Goal: Obtain resource: Obtain resource

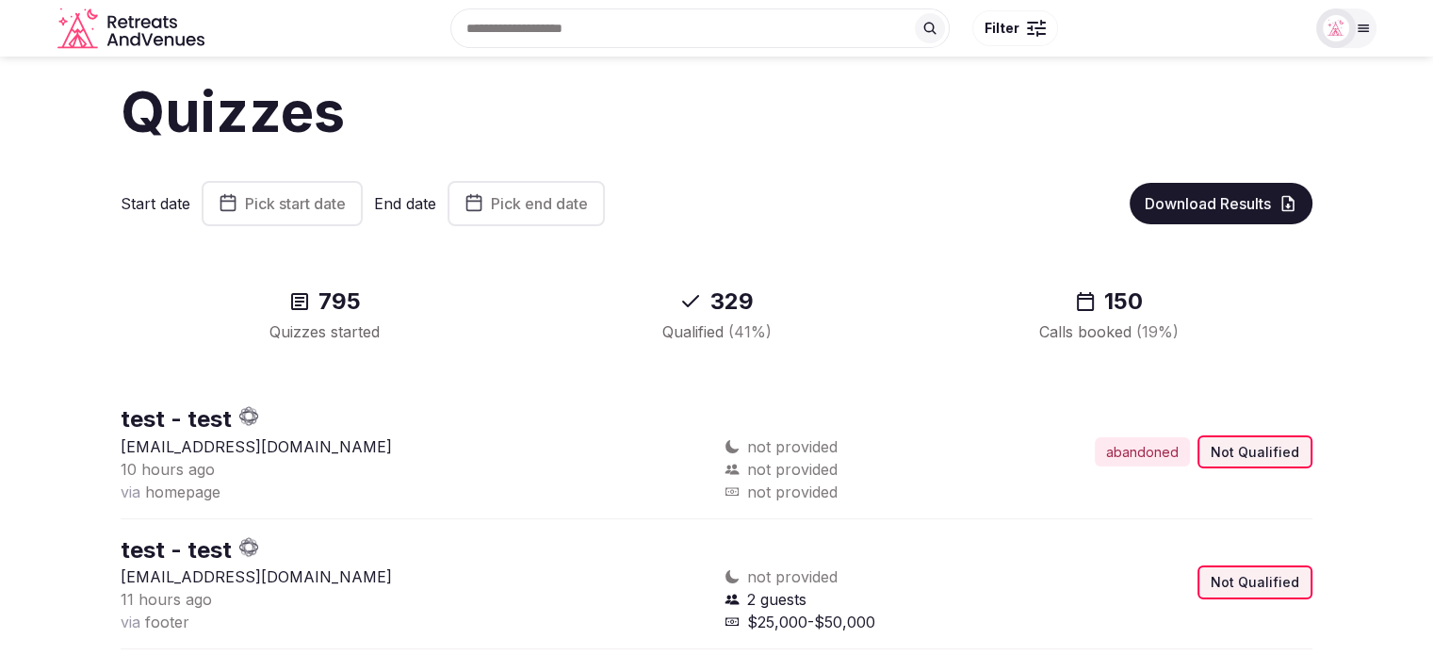
click at [298, 212] on span "Pick start date" at bounding box center [295, 203] width 101 height 19
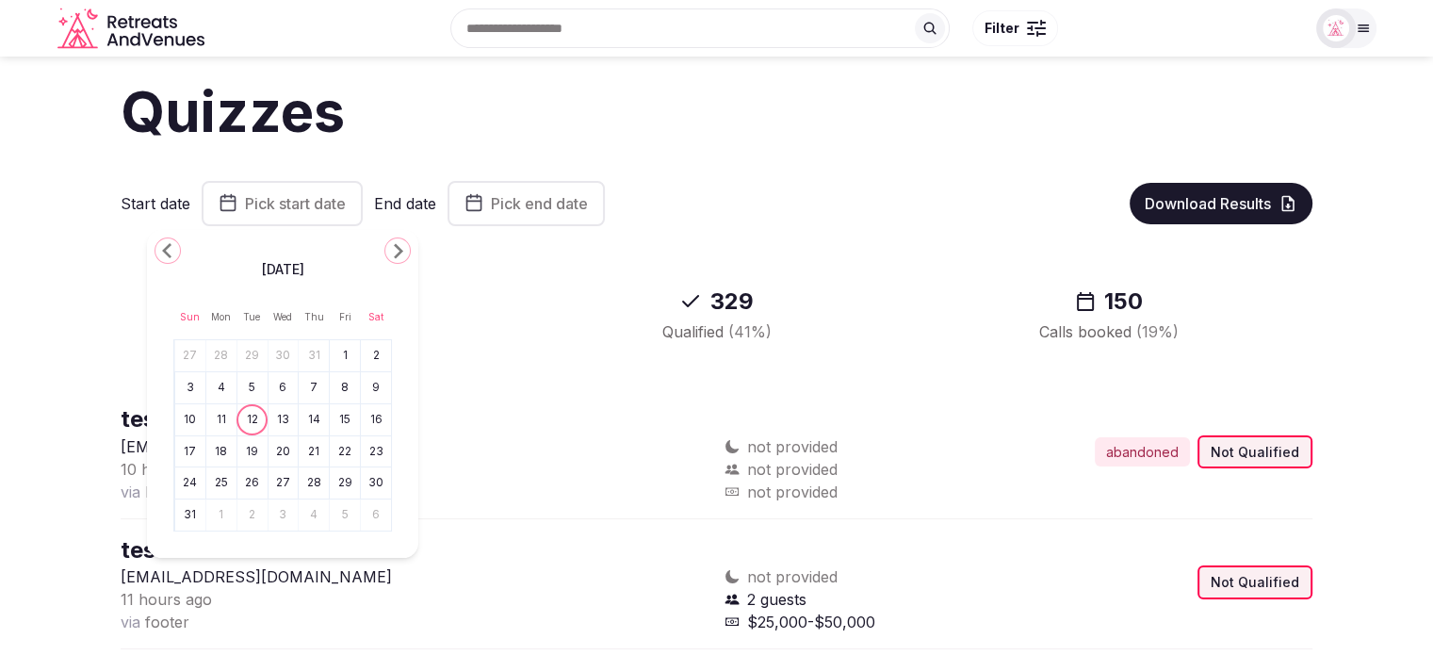
click at [222, 390] on button "4" at bounding box center [221, 387] width 26 height 27
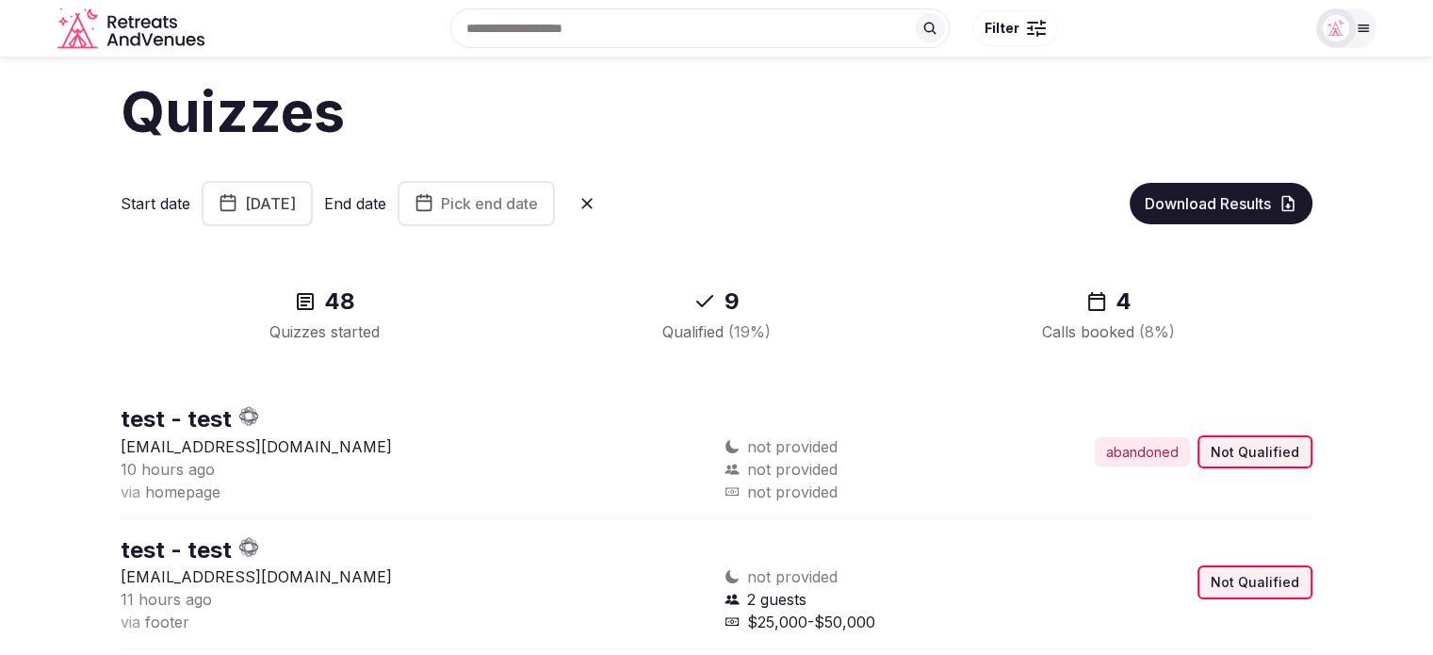
click at [529, 210] on span "Pick end date" at bounding box center [489, 203] width 97 height 19
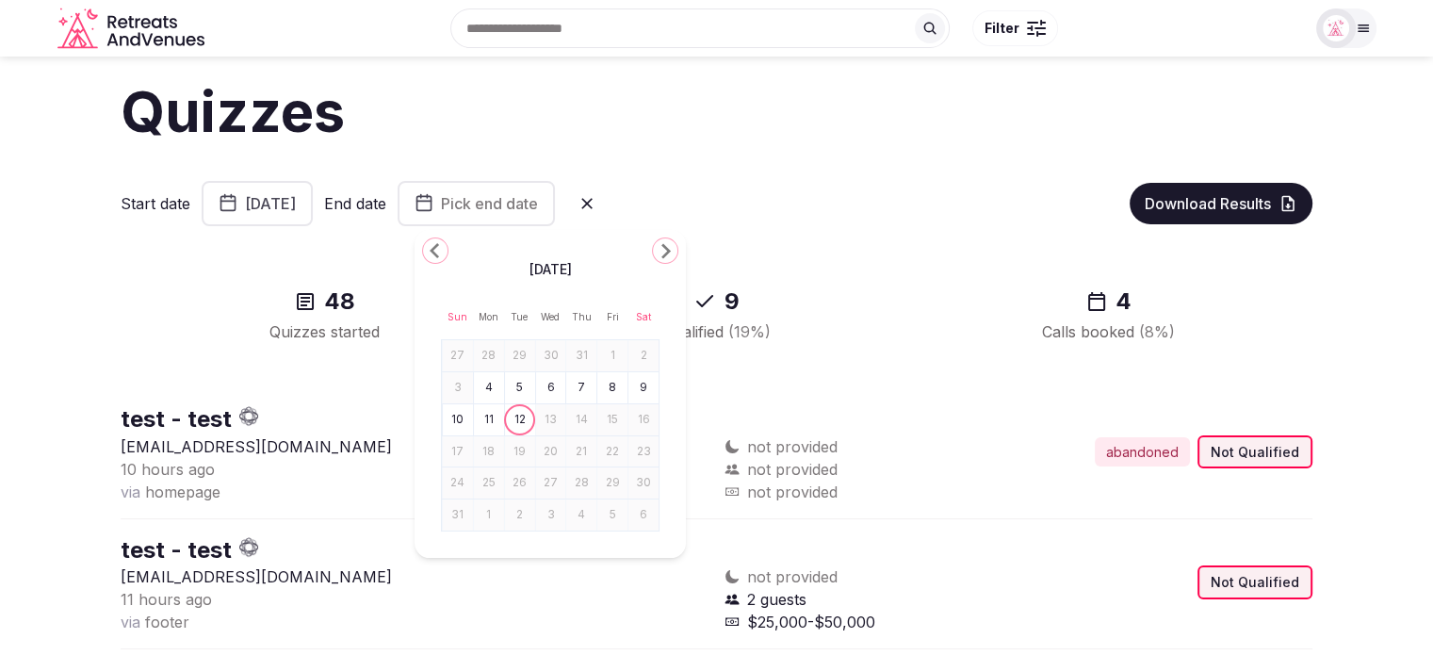
click at [459, 415] on button "10" at bounding box center [458, 419] width 26 height 27
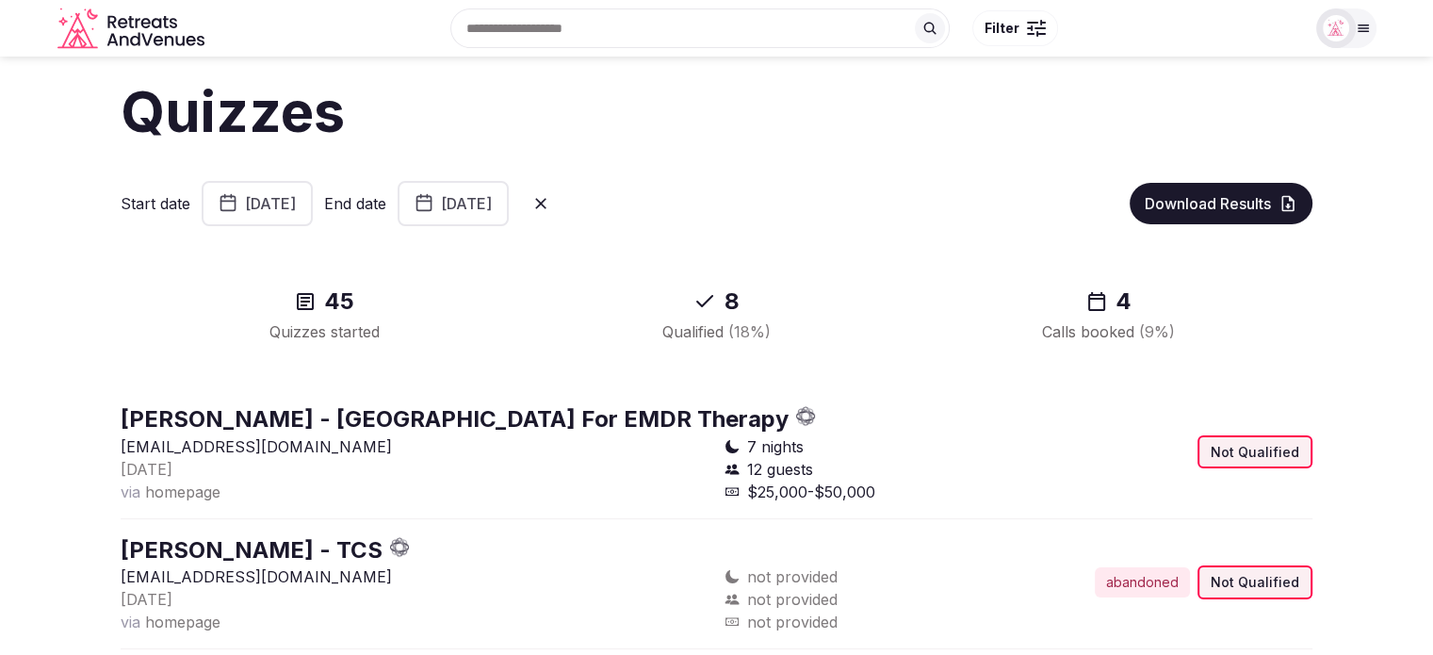
drag, startPoint x: 1203, startPoint y: 199, endPoint x: 1203, endPoint y: 224, distance: 25.4
click at [1203, 199] on span "Download Results" at bounding box center [1208, 203] width 126 height 19
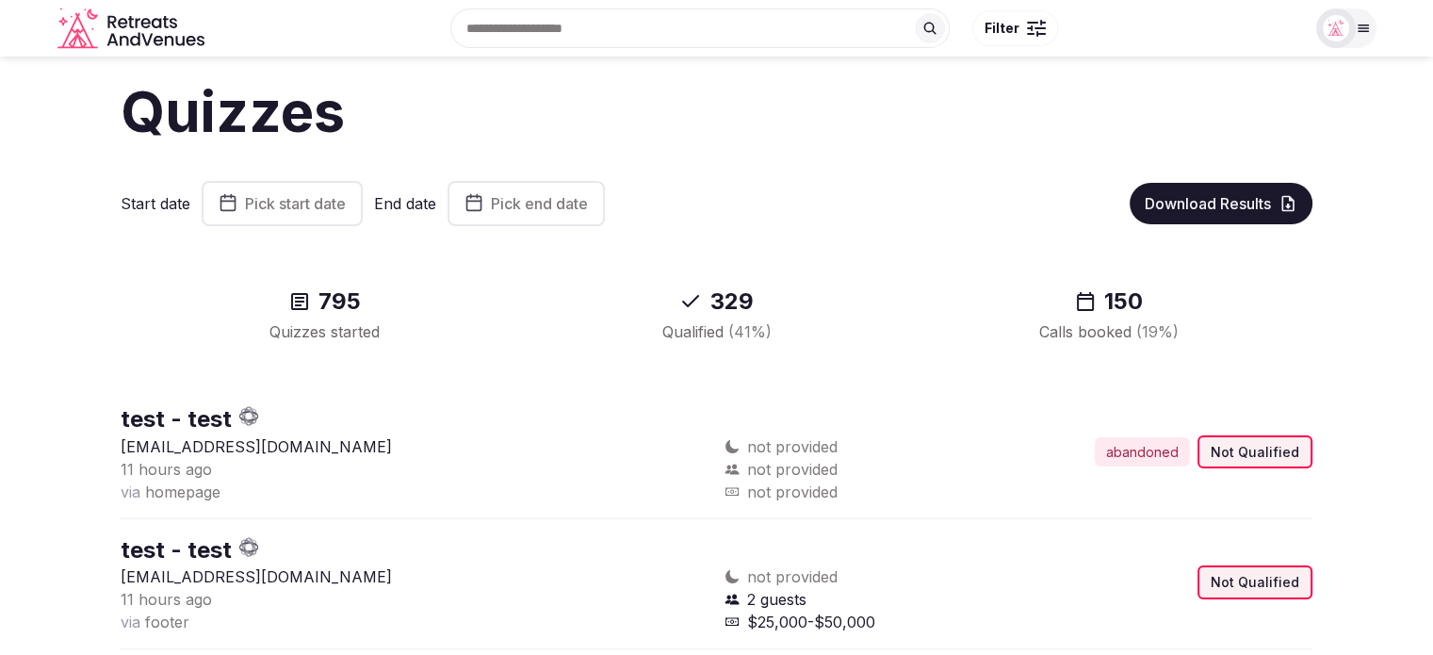
click at [328, 191] on button "Pick start date" at bounding box center [282, 203] width 161 height 45
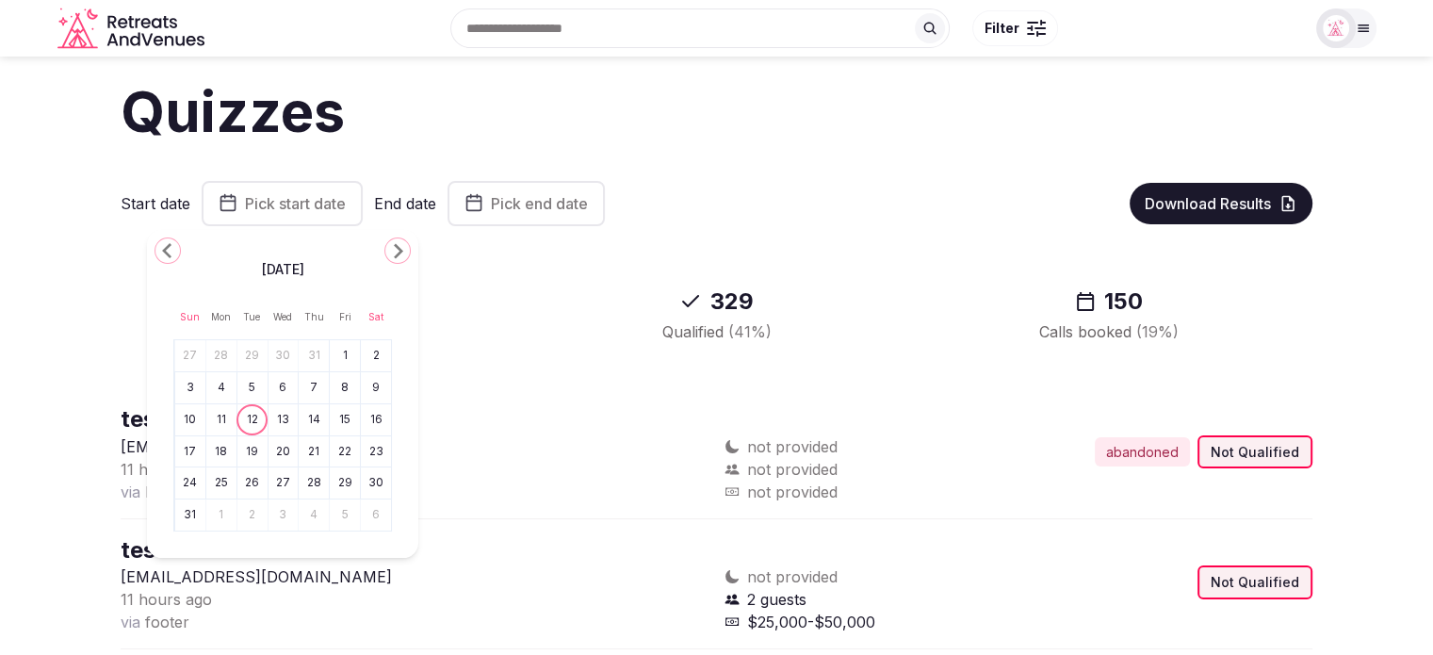
click at [219, 379] on button "4" at bounding box center [221, 387] width 26 height 27
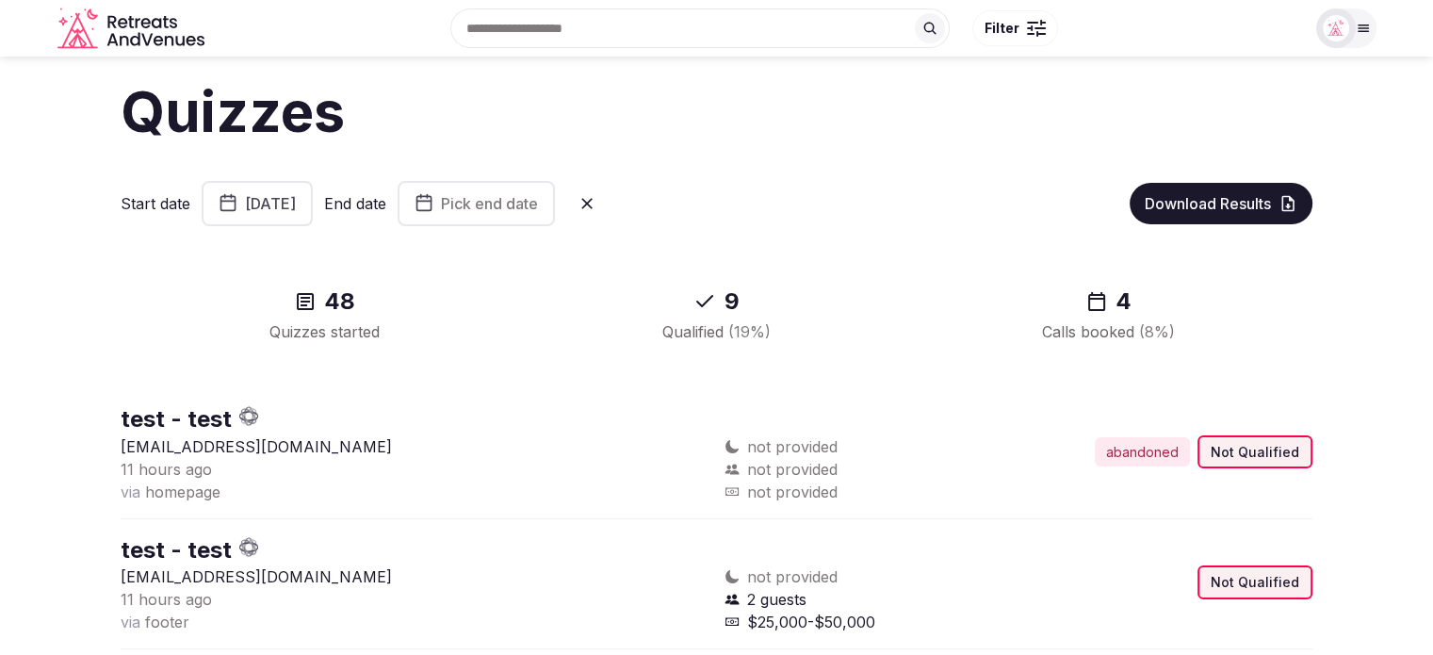
click at [538, 206] on span "Pick end date" at bounding box center [489, 203] width 97 height 19
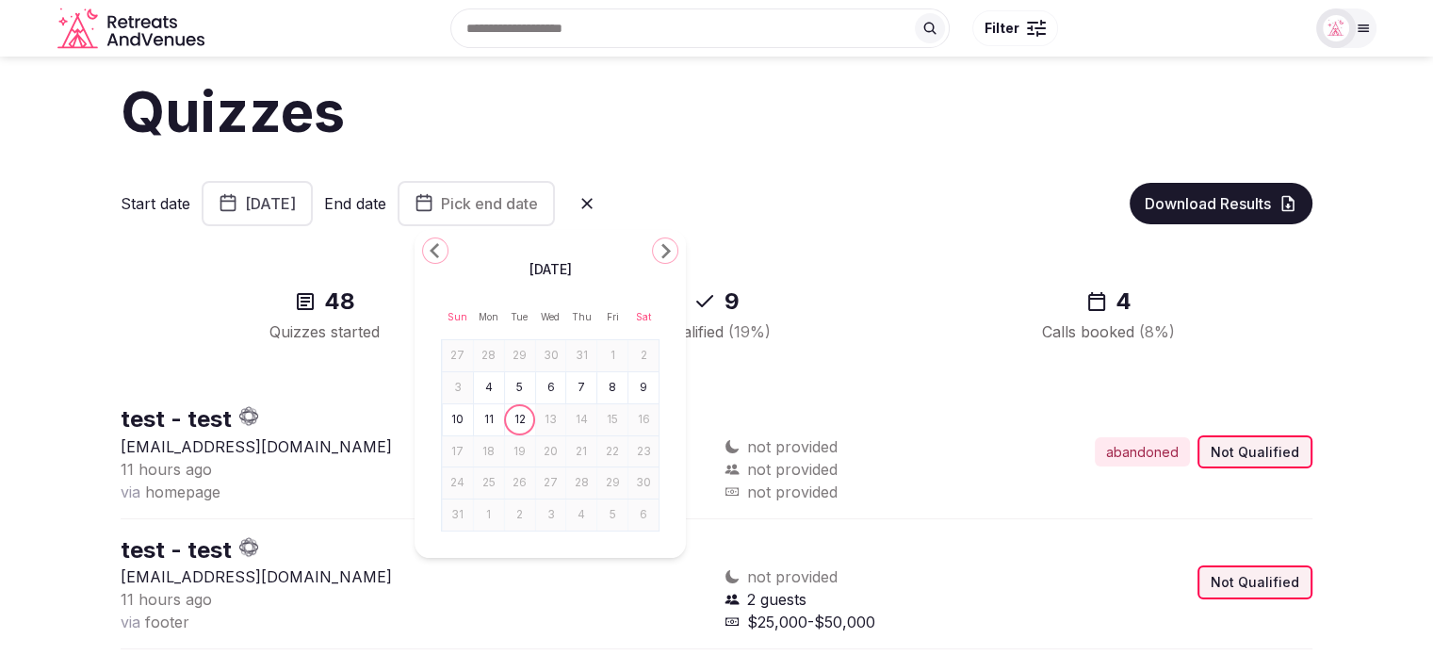
click at [465, 415] on button "10" at bounding box center [458, 419] width 26 height 27
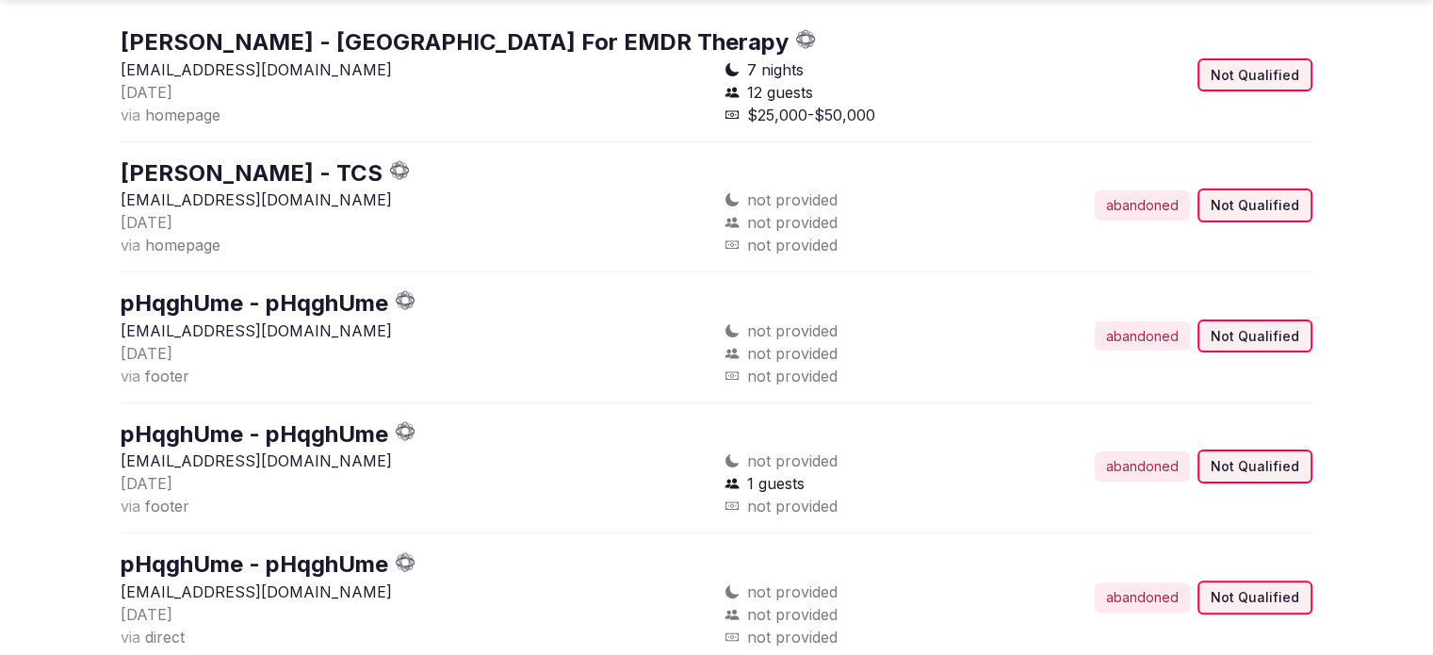
scroll to position [565, 0]
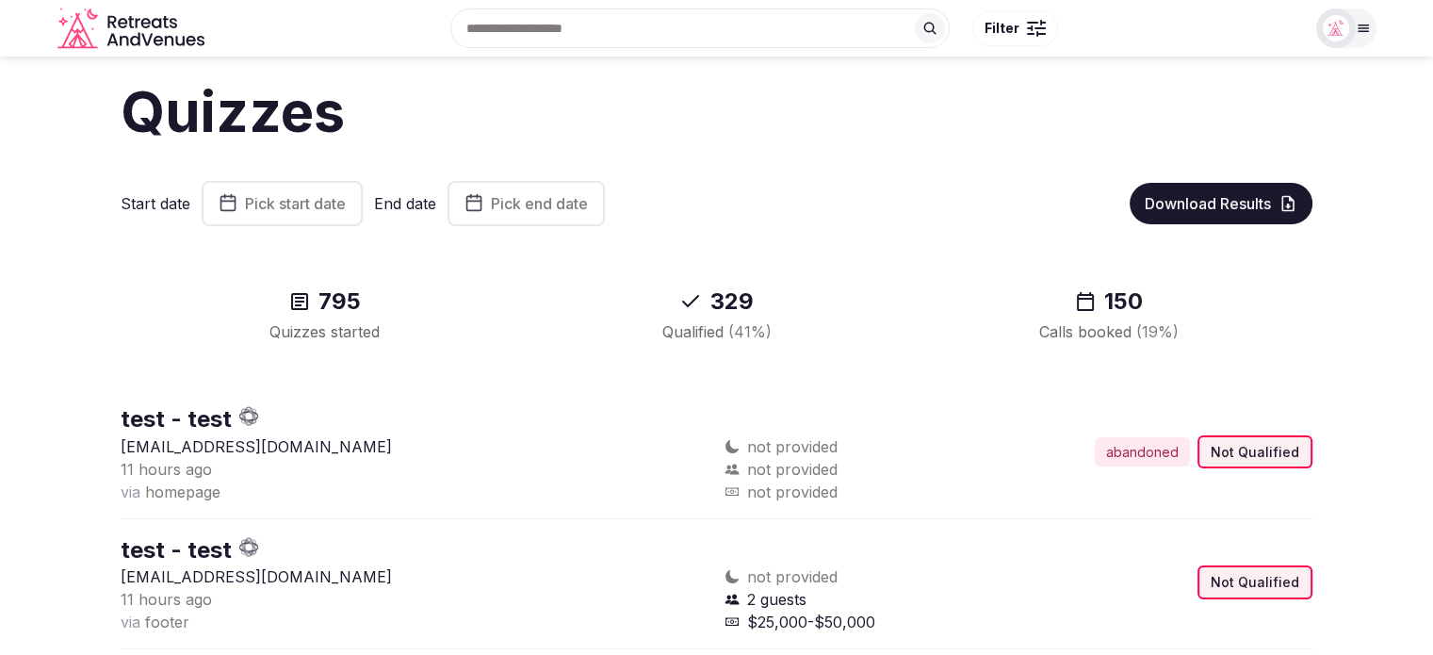
click at [325, 208] on span "Pick start date" at bounding box center [295, 203] width 101 height 19
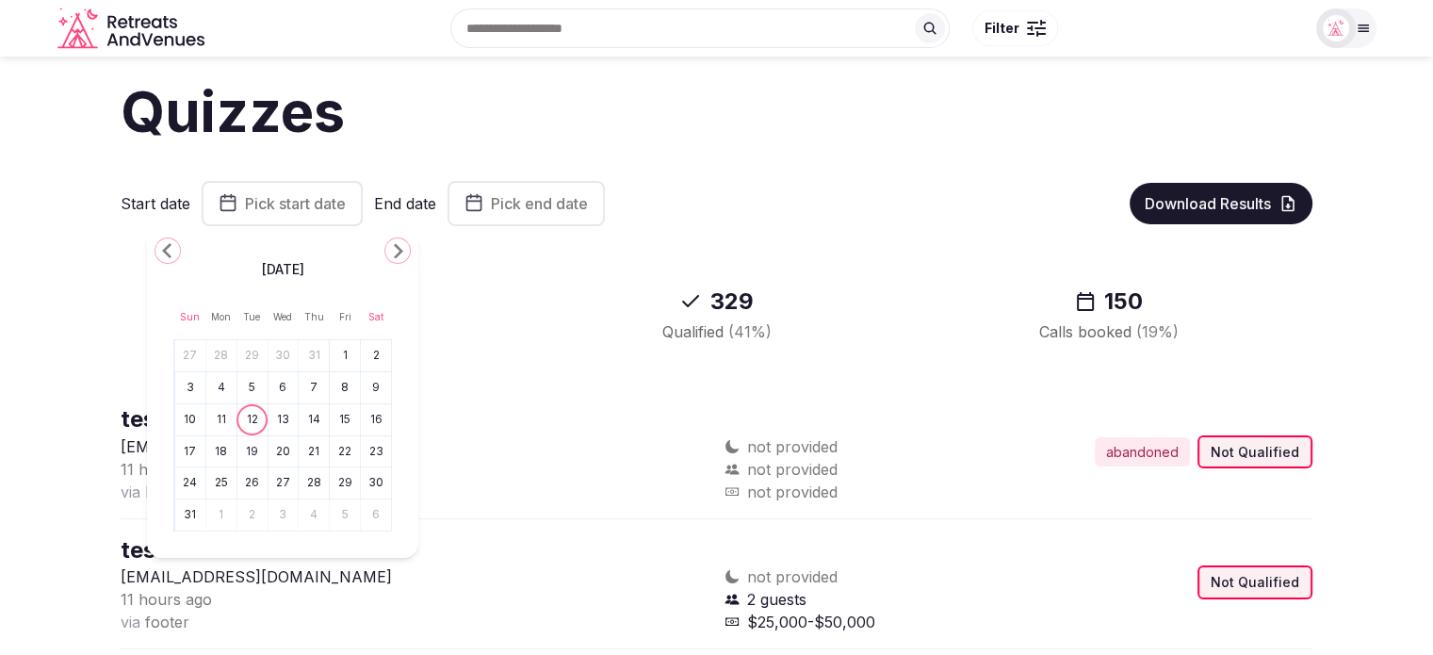
click at [222, 395] on button "4" at bounding box center [221, 387] width 26 height 27
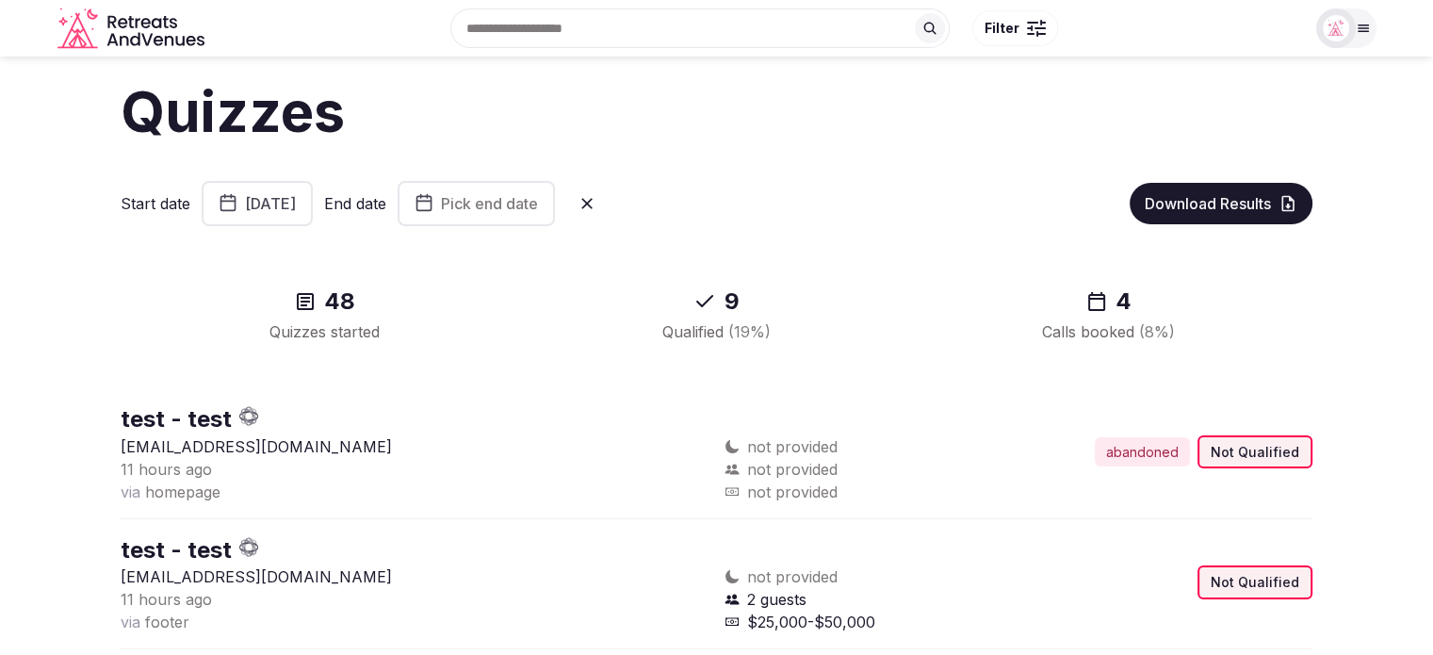
click at [546, 192] on button "Pick end date" at bounding box center [476, 203] width 157 height 45
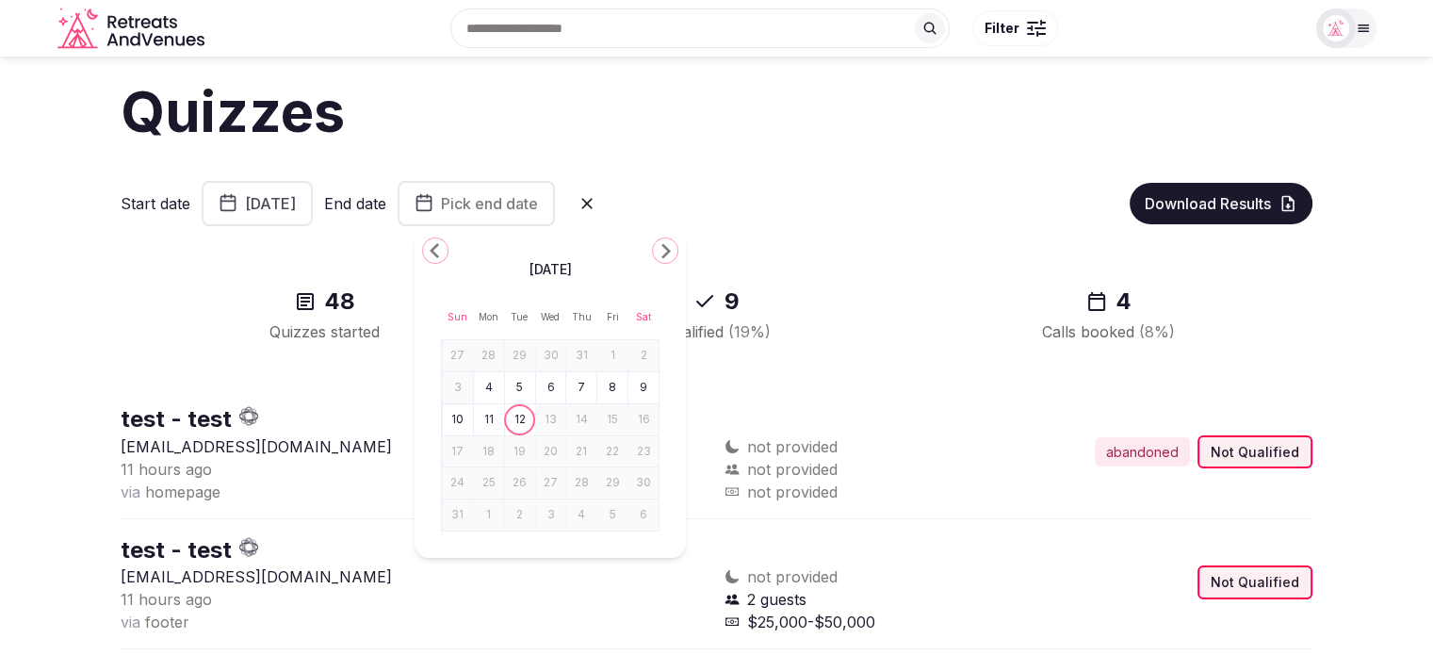
click at [456, 419] on button "10" at bounding box center [458, 419] width 26 height 27
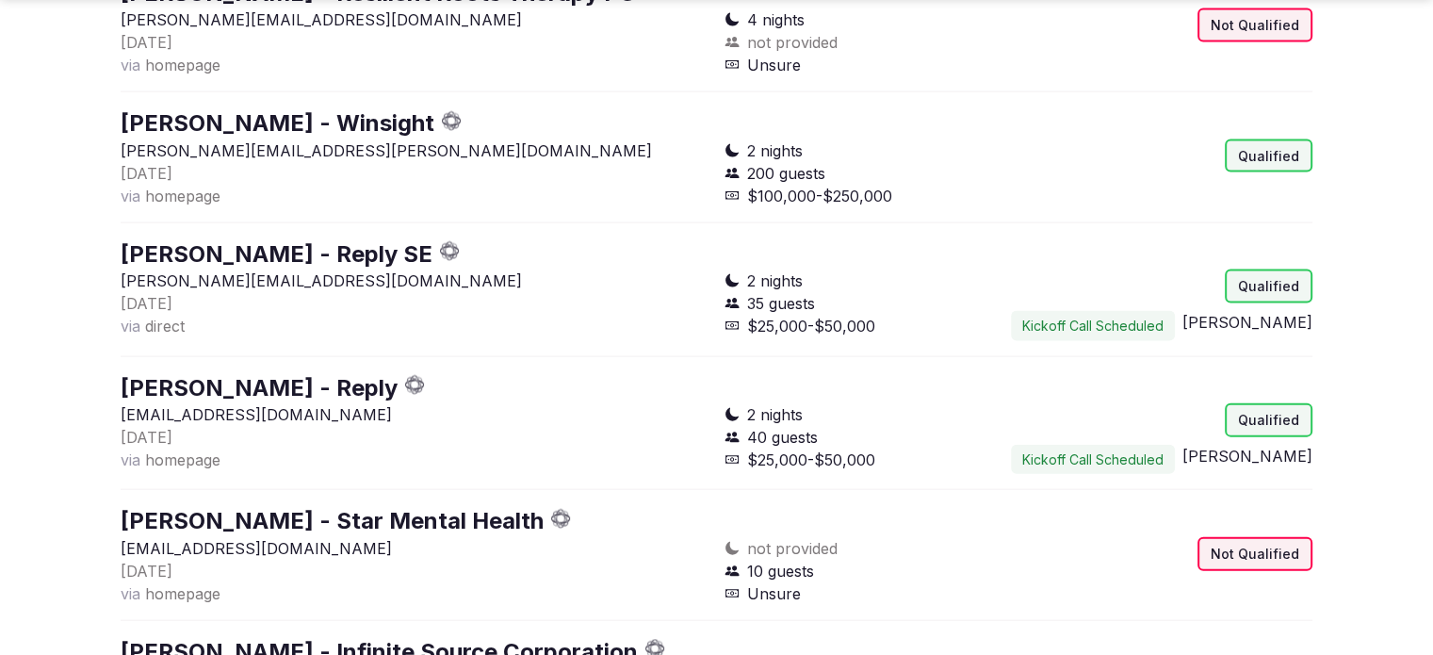
scroll to position [4140, 0]
